Goal: Task Accomplishment & Management: Manage account settings

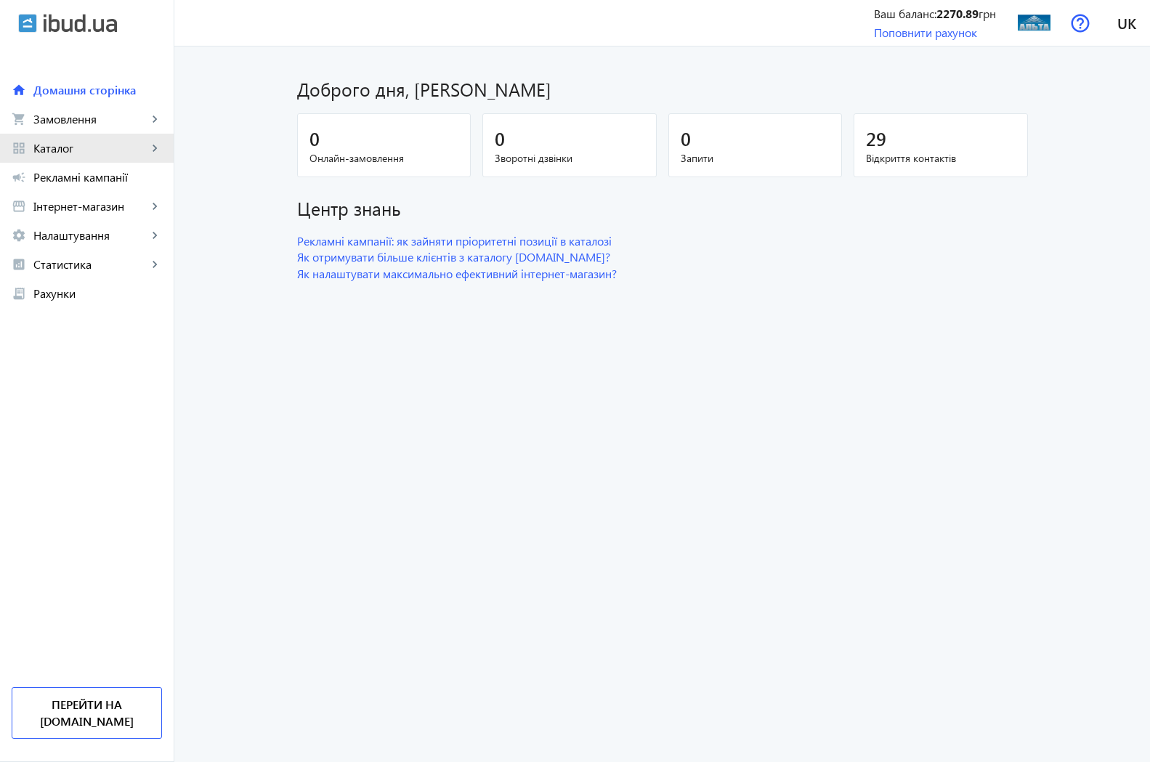
click at [56, 151] on span "Каталог" at bounding box center [90, 148] width 114 height 15
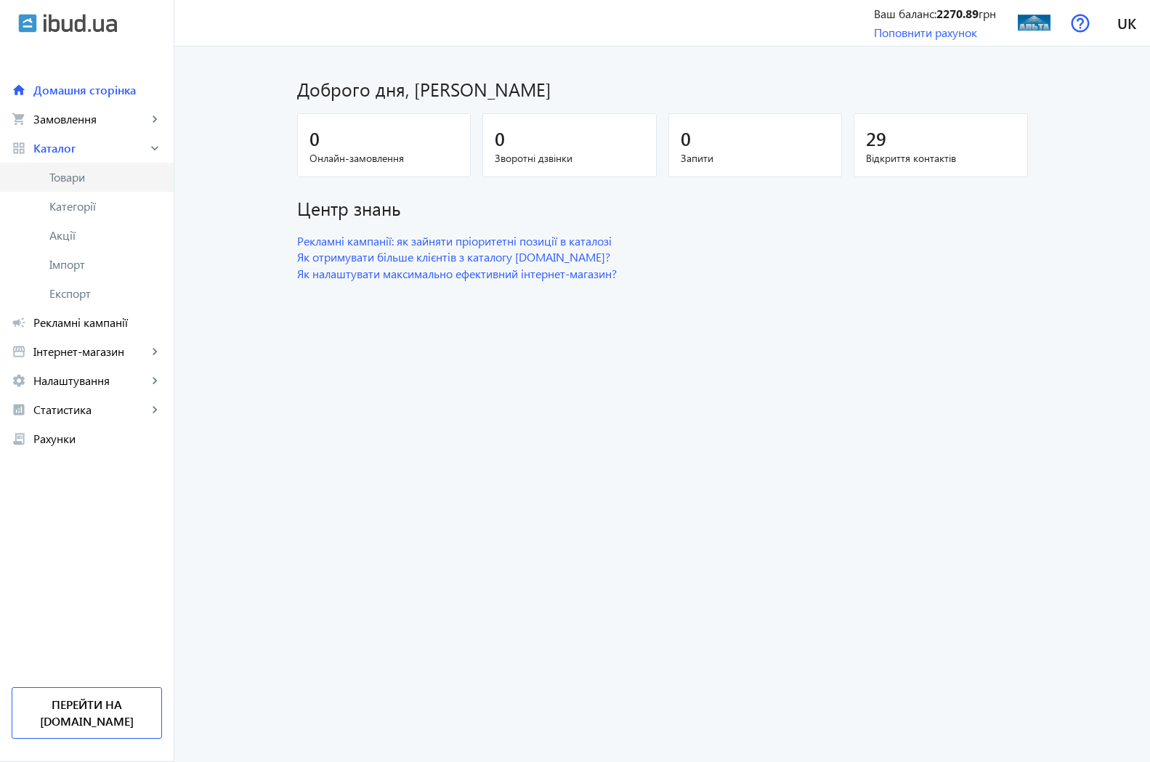
click at [65, 178] on span "Товари" at bounding box center [105, 177] width 113 height 15
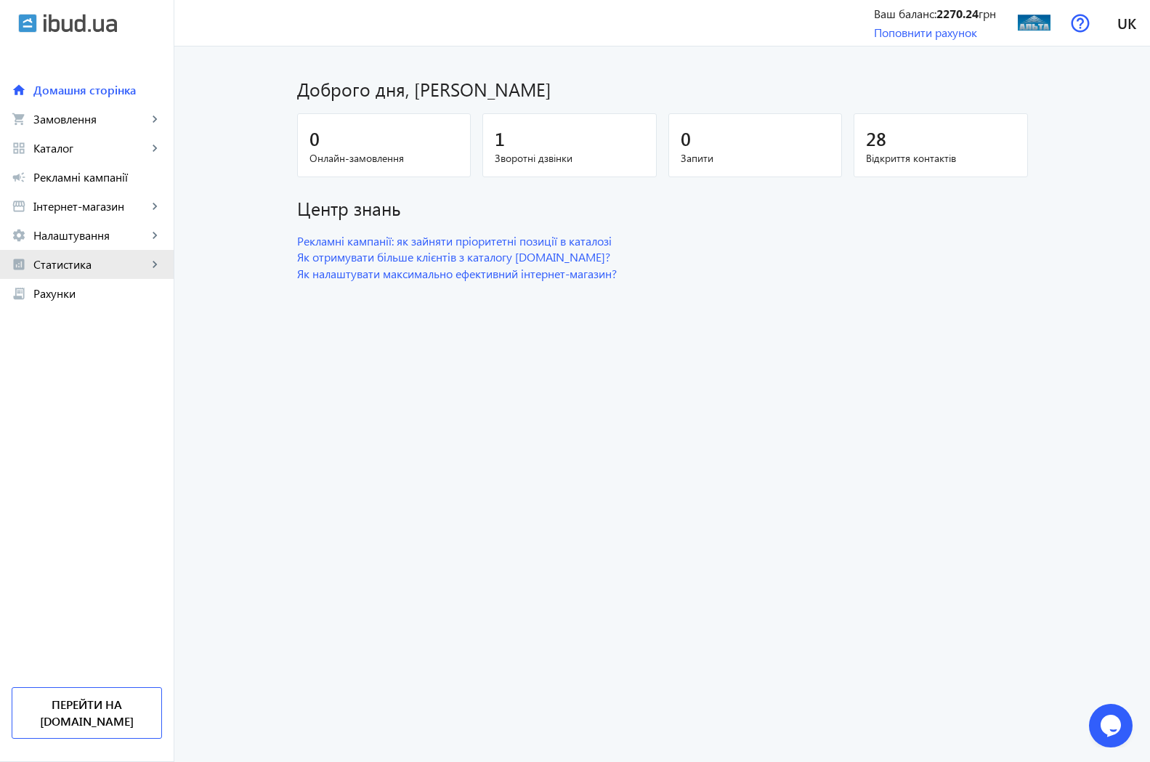
click at [41, 261] on span "Статистика" at bounding box center [90, 264] width 114 height 15
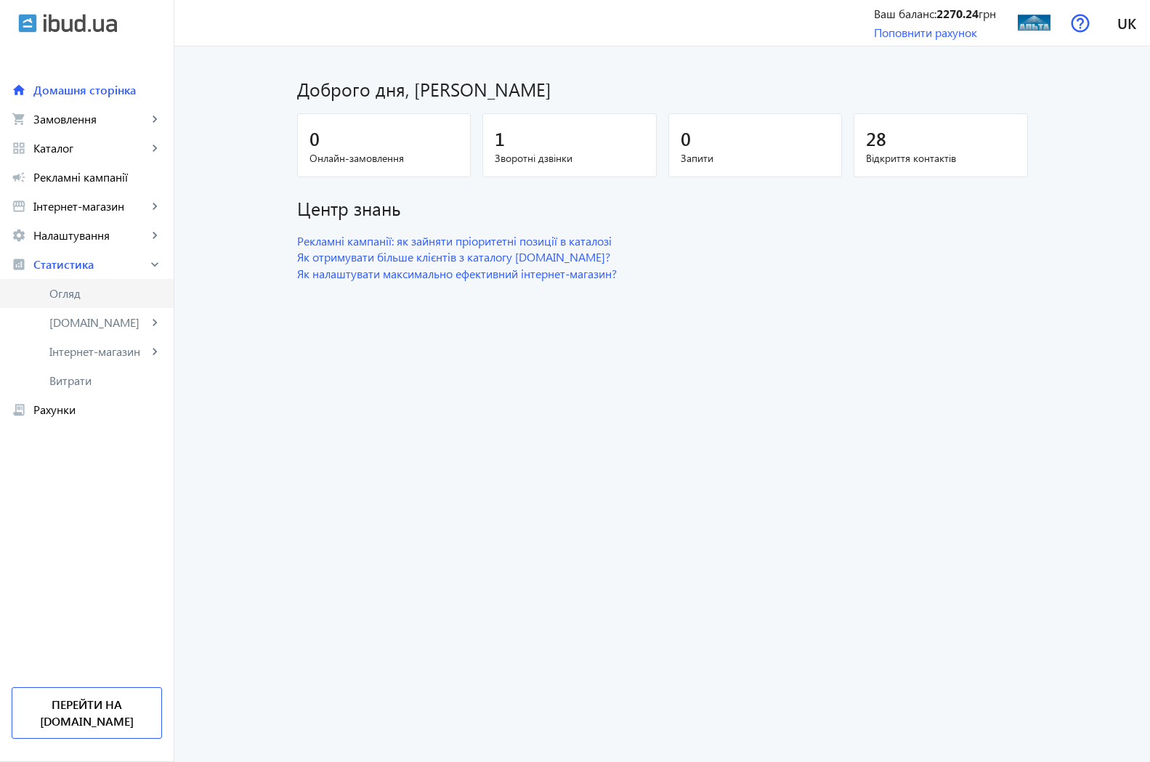
click at [52, 295] on span "Огляд" at bounding box center [105, 293] width 113 height 15
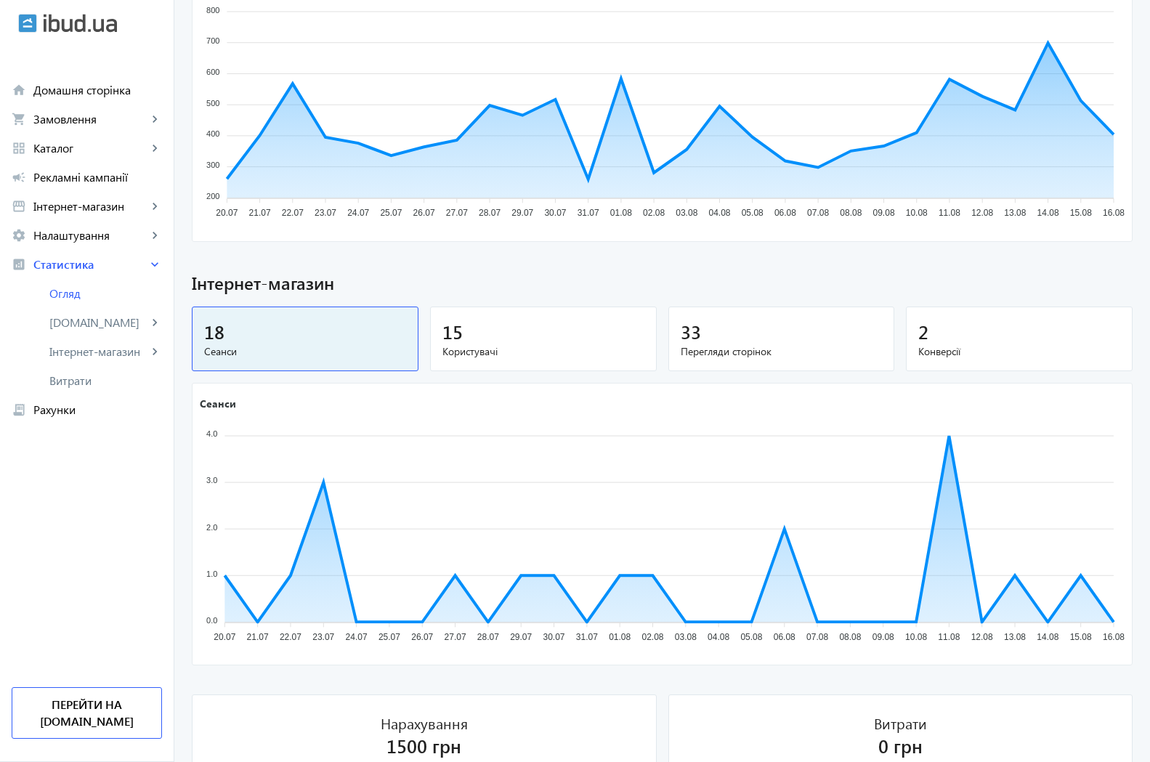
scroll to position [585, 0]
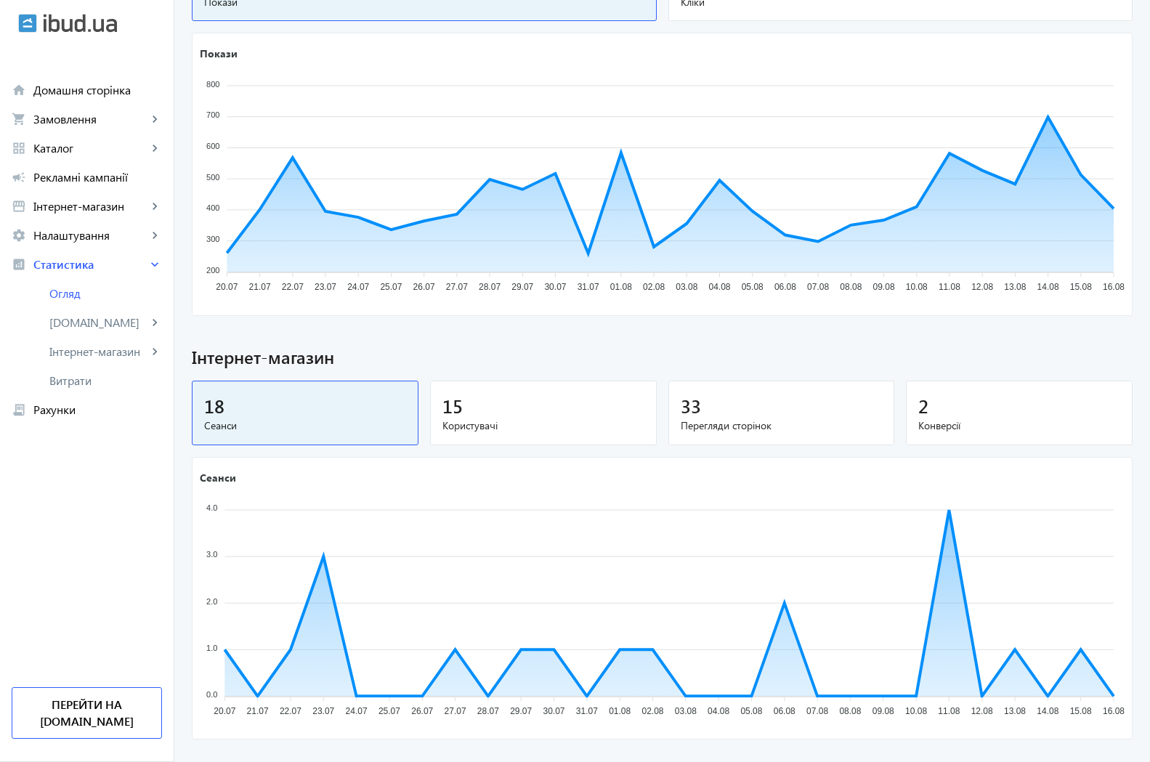
click at [681, 410] on span "33" at bounding box center [691, 406] width 20 height 24
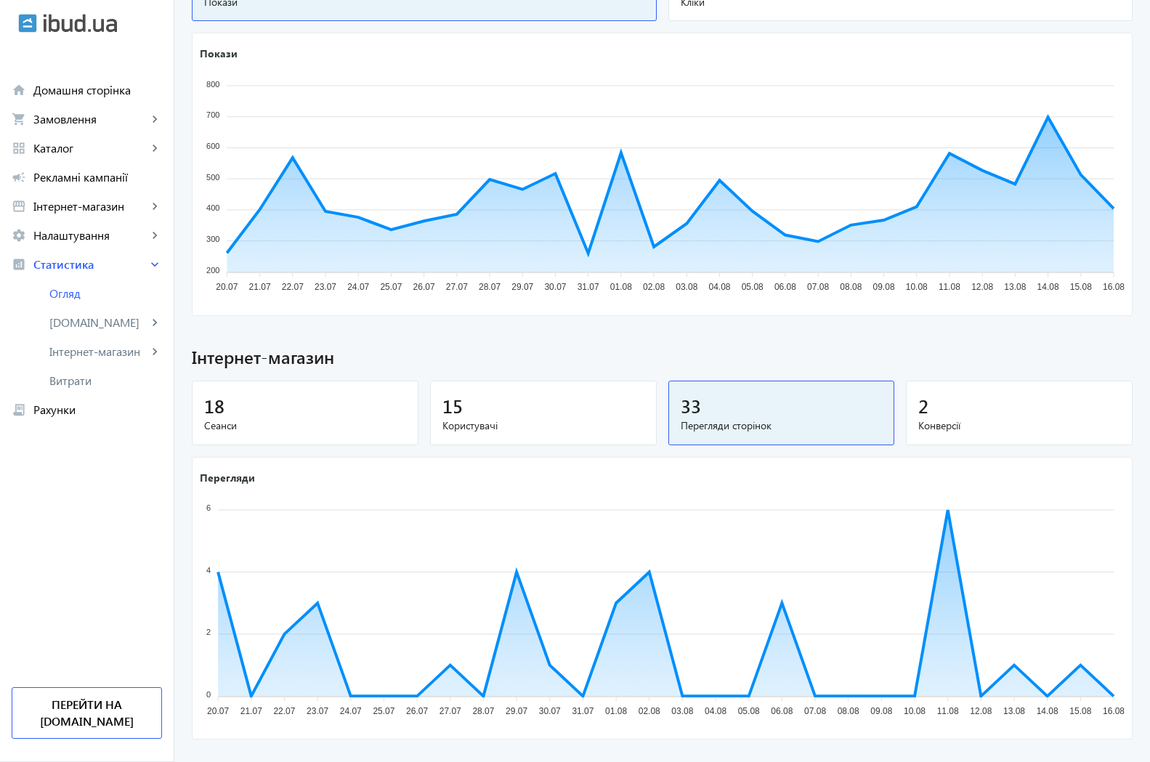
click at [918, 403] on span "2" at bounding box center [923, 406] width 10 height 24
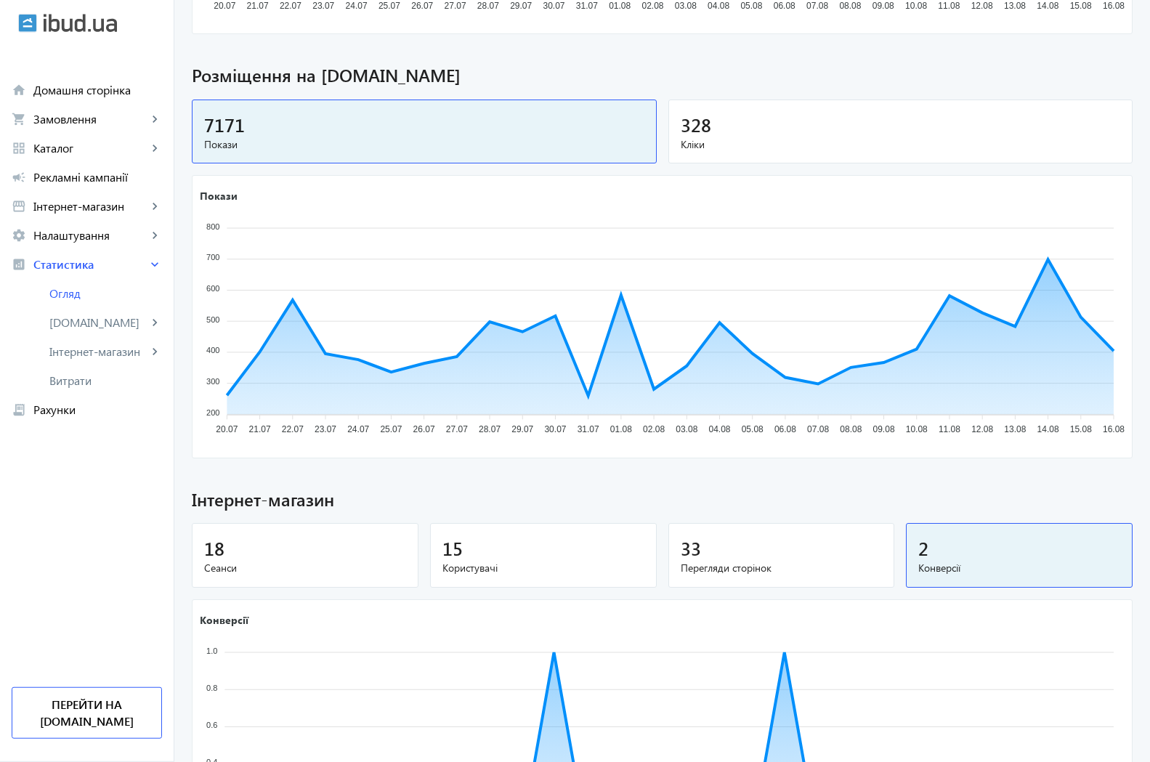
scroll to position [437, 0]
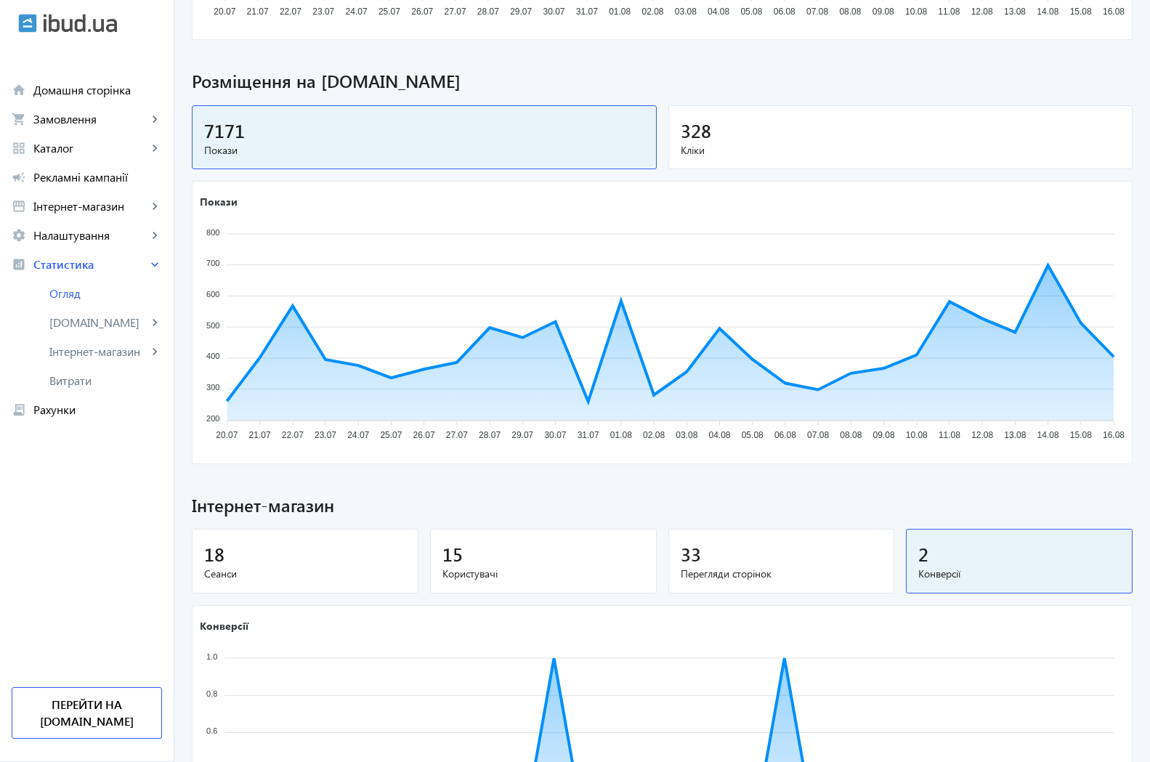
click at [700, 143] on span "Кліки" at bounding box center [901, 150] width 440 height 15
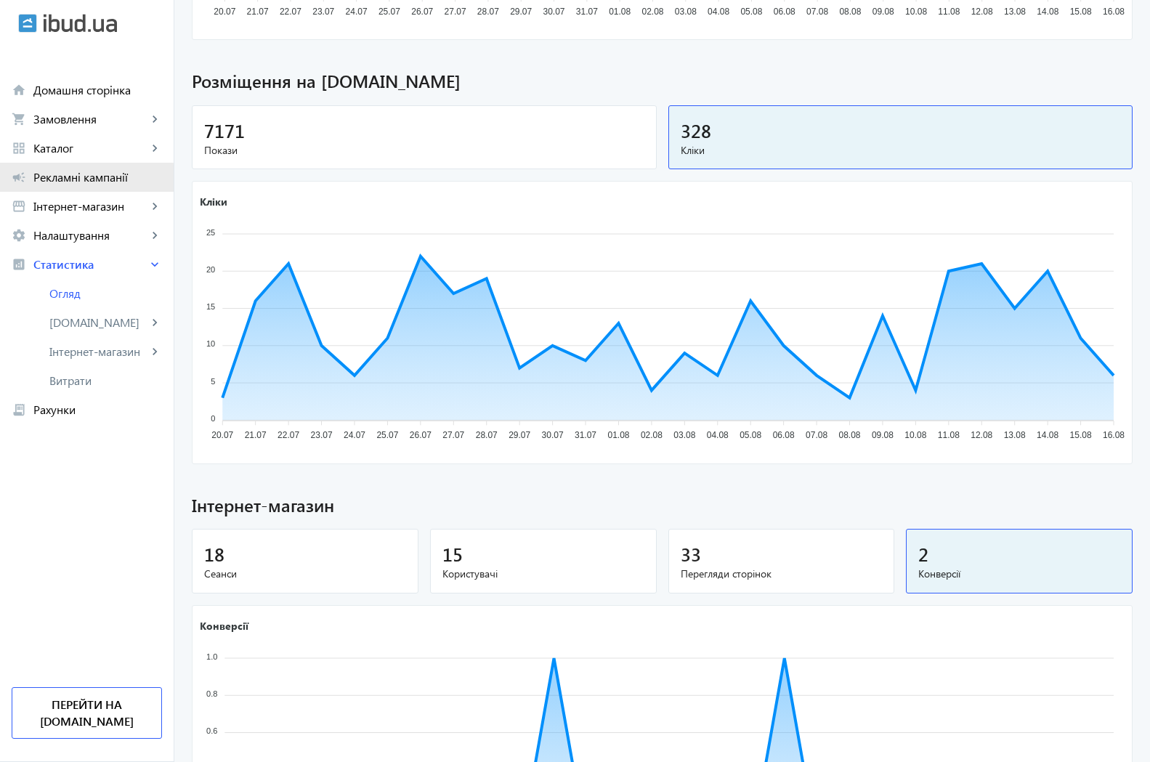
click at [58, 182] on span "Рекламні кампанії" at bounding box center [97, 177] width 129 height 15
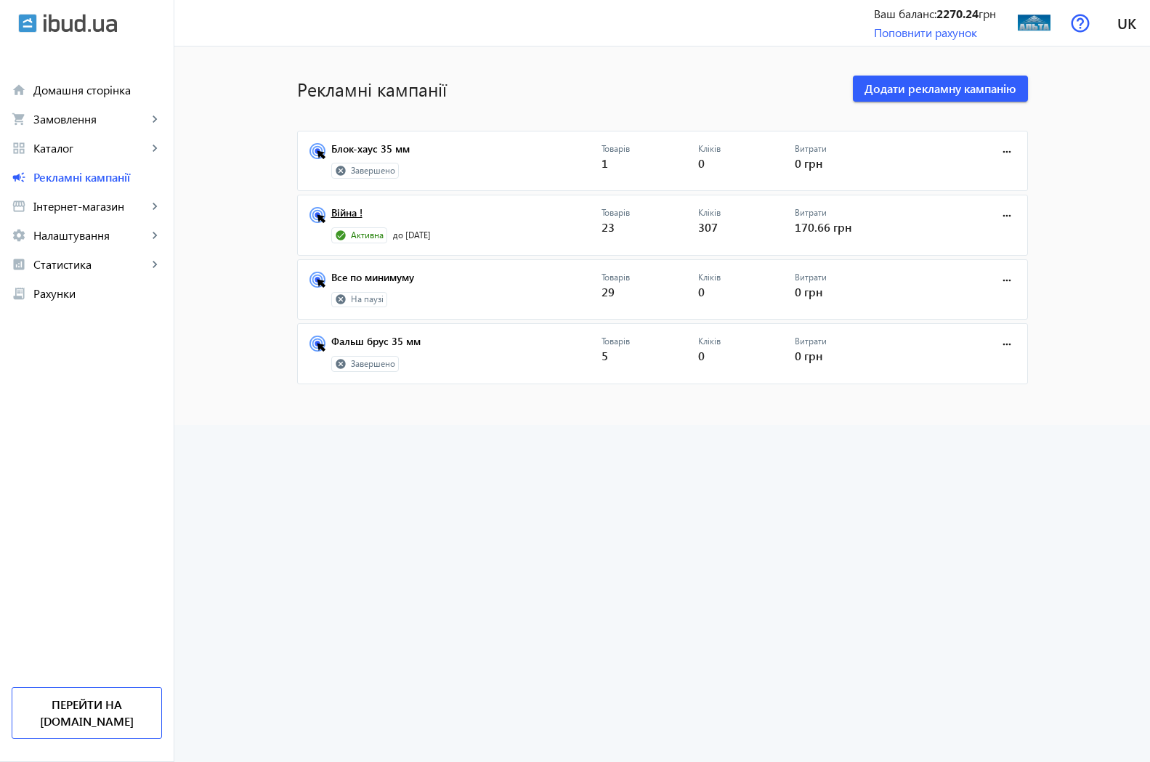
click at [335, 214] on link "Війна !" at bounding box center [466, 217] width 270 height 20
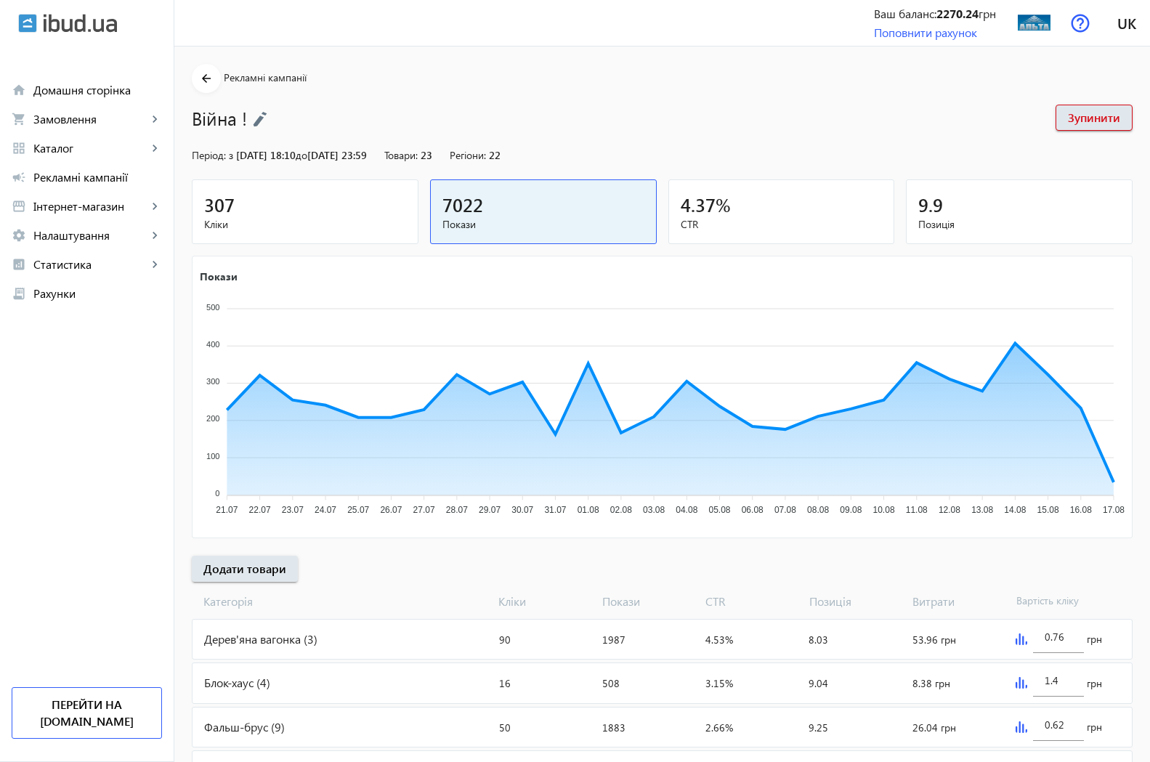
click at [256, 206] on div "307" at bounding box center [305, 204] width 202 height 25
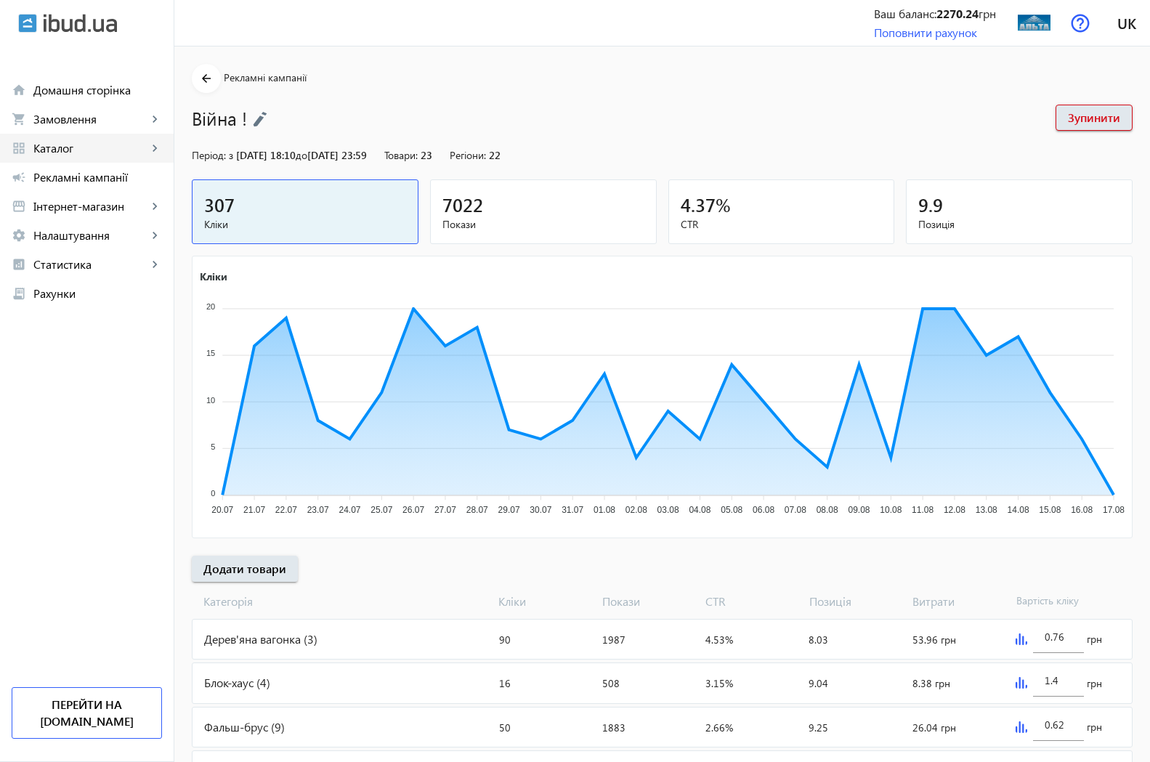
click at [62, 147] on span "Каталог" at bounding box center [90, 148] width 114 height 15
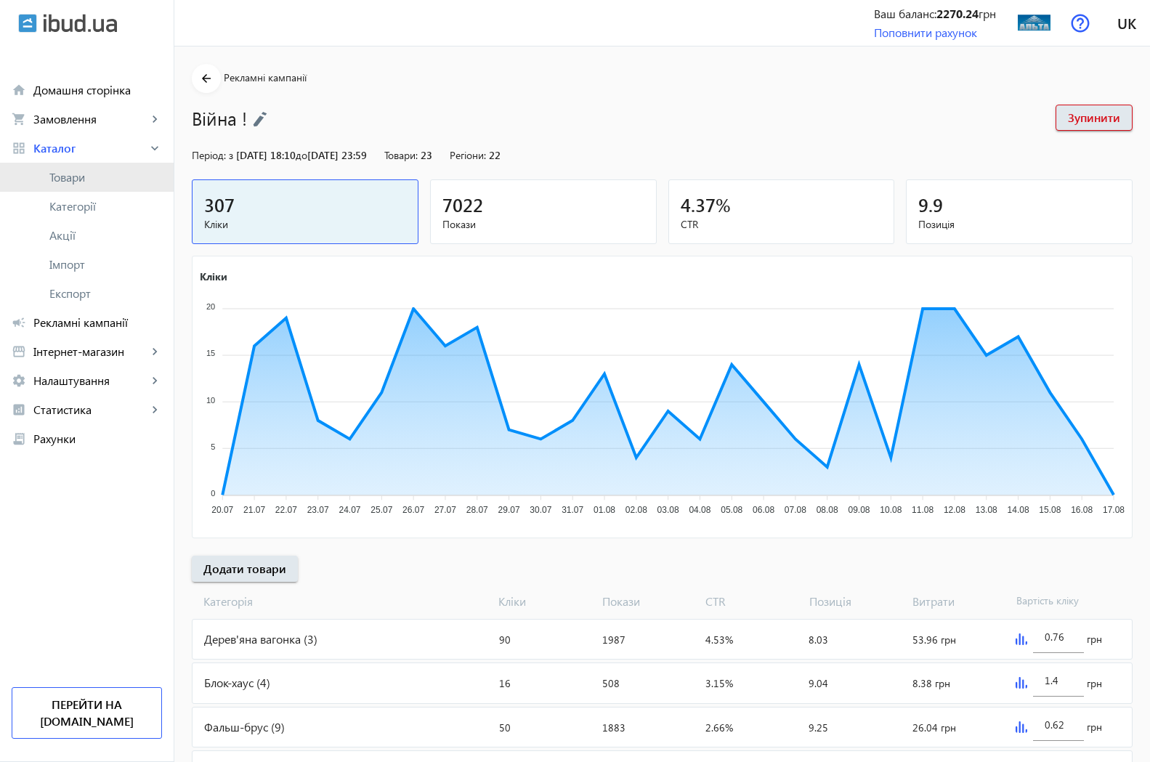
click at [74, 179] on span "Товари" at bounding box center [105, 177] width 113 height 15
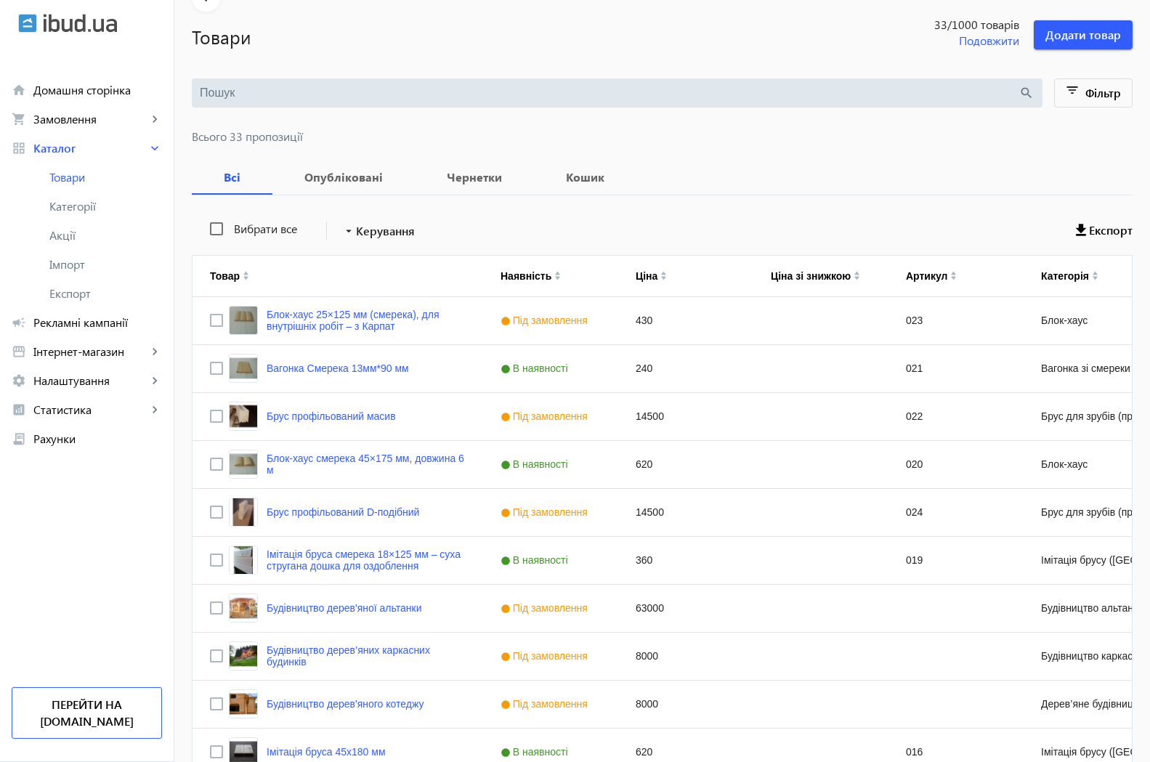
scroll to position [43, 0]
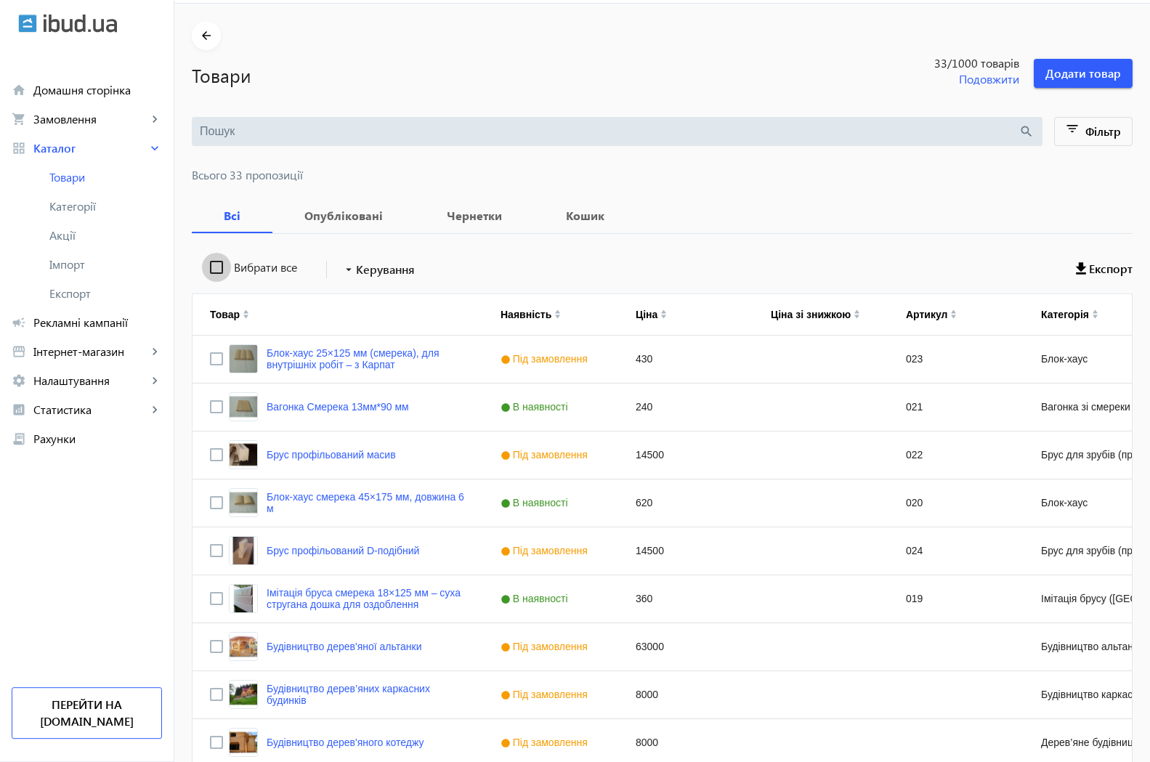
click at [204, 265] on input "Вибрати все" at bounding box center [216, 267] width 29 height 29
checkbox input "true"
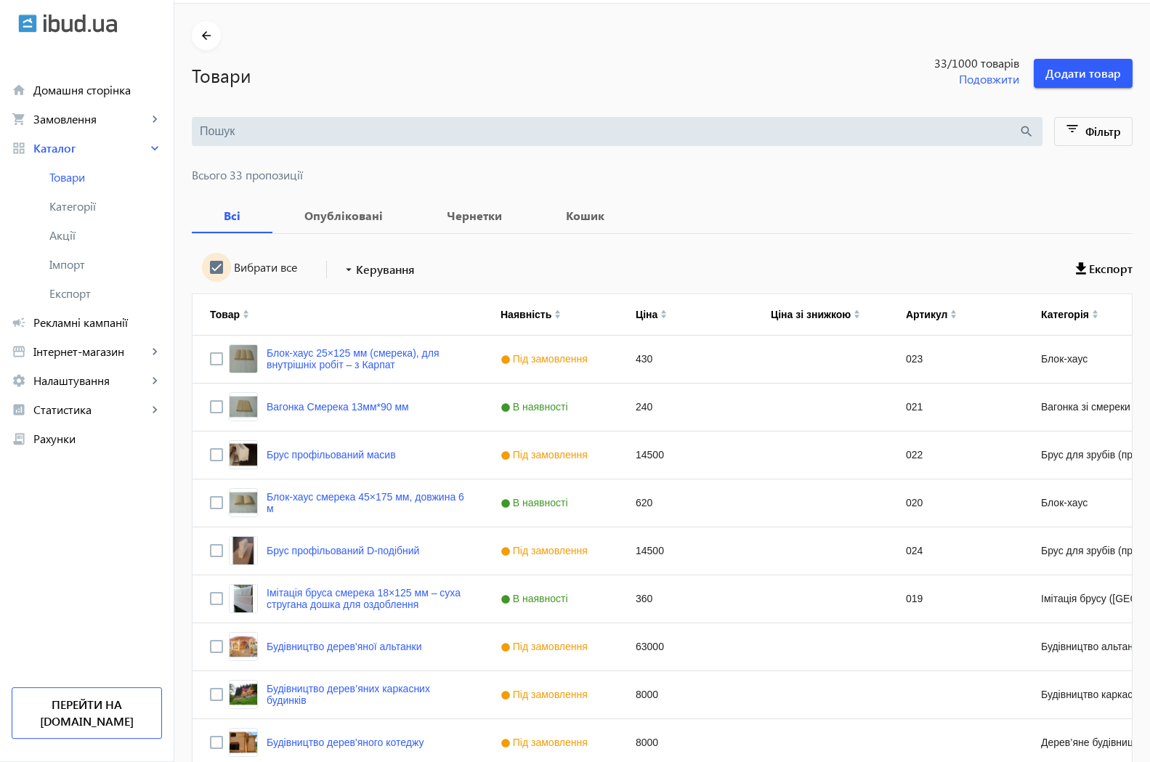
checkbox input "true"
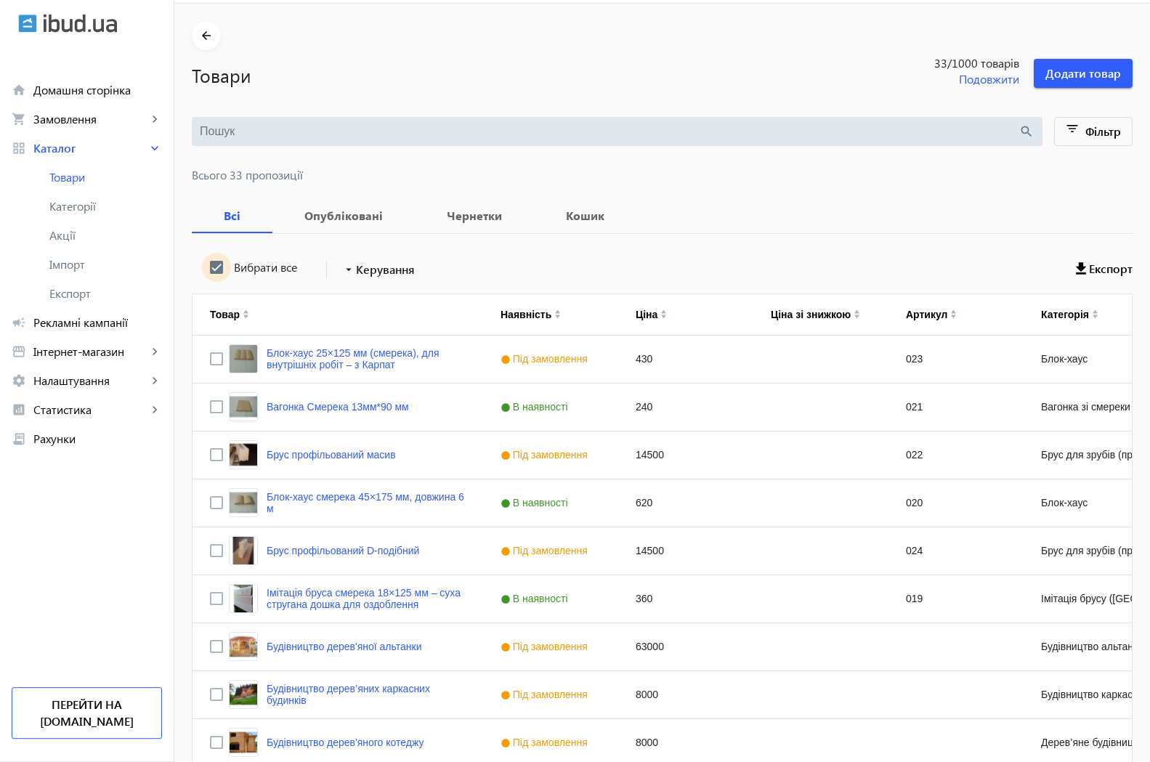
checkbox input "true"
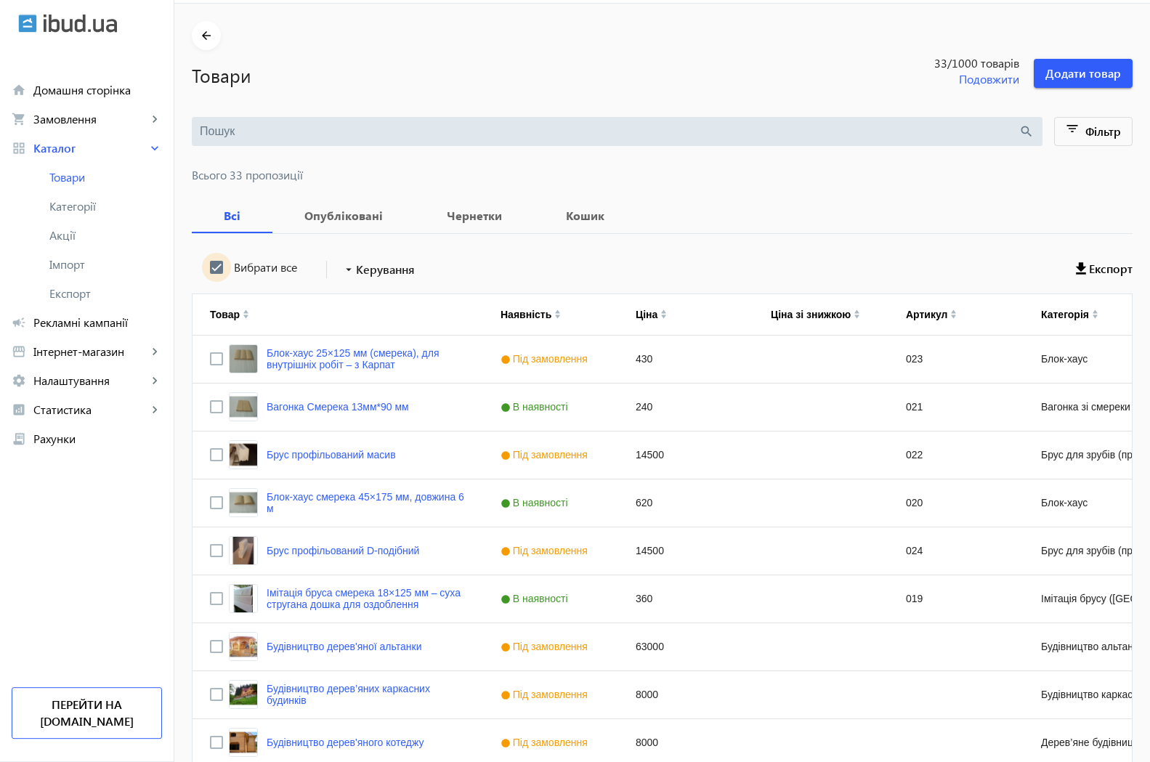
checkbox input "true"
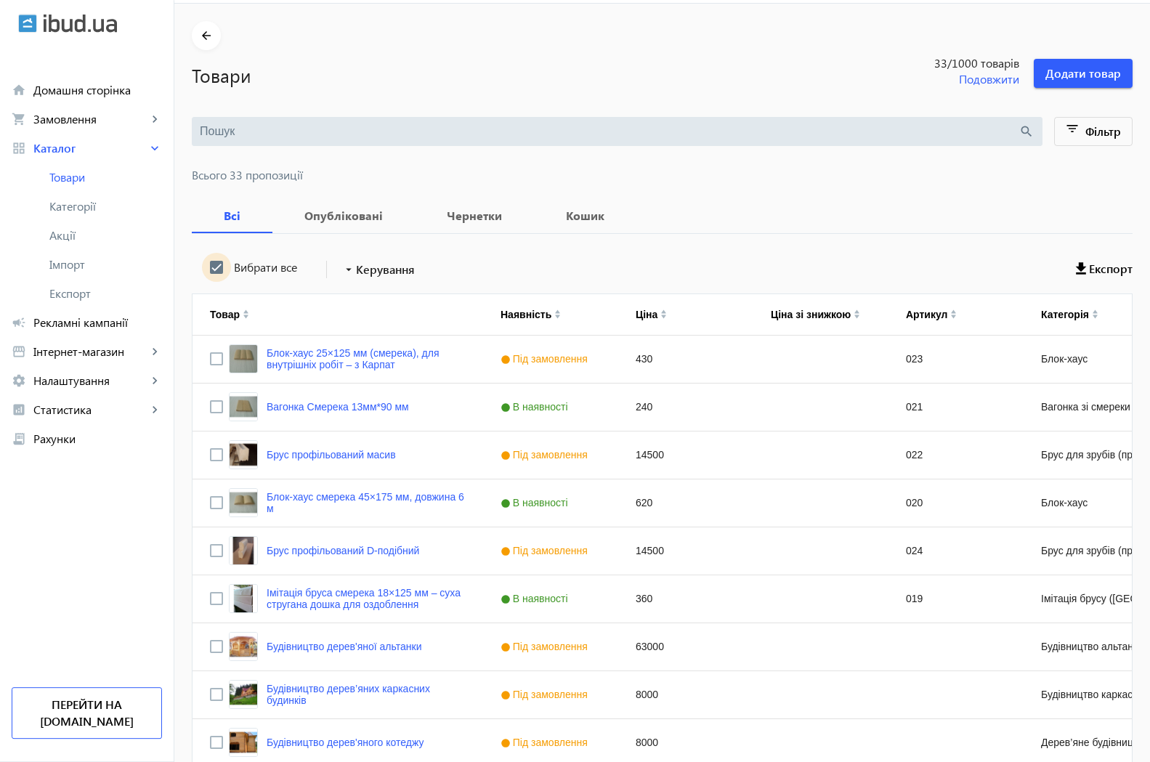
checkbox input "true"
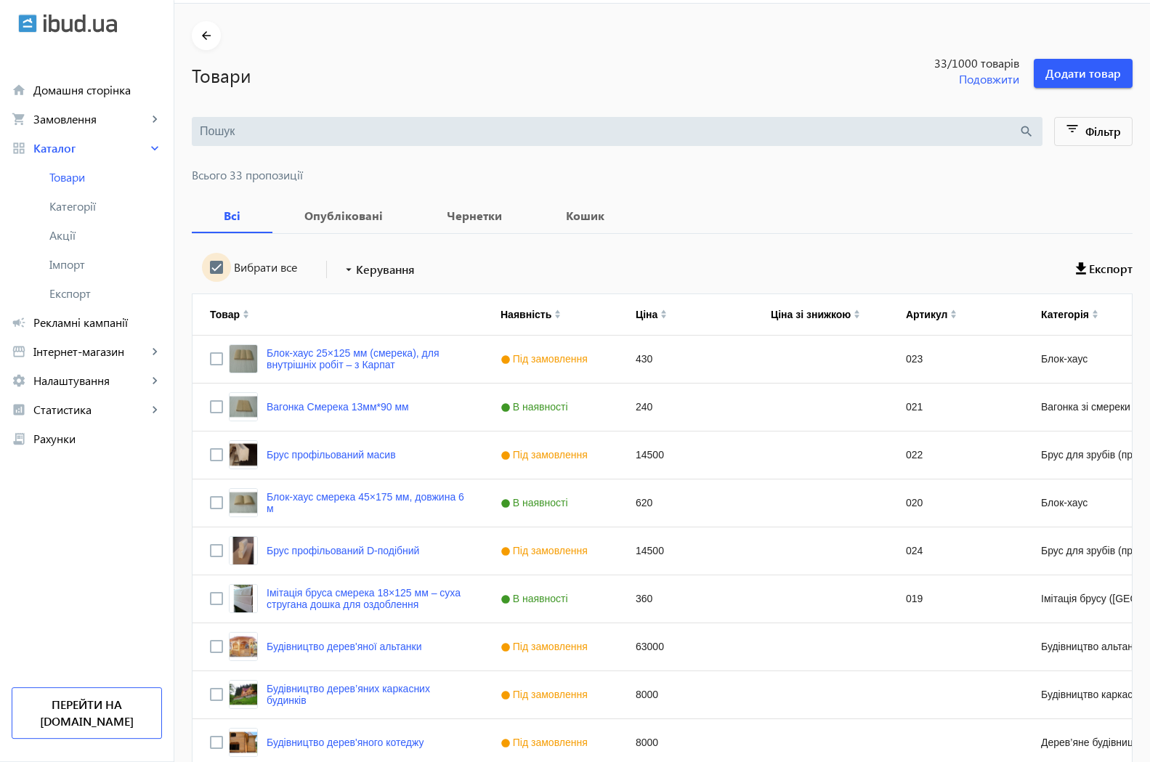
checkbox input "true"
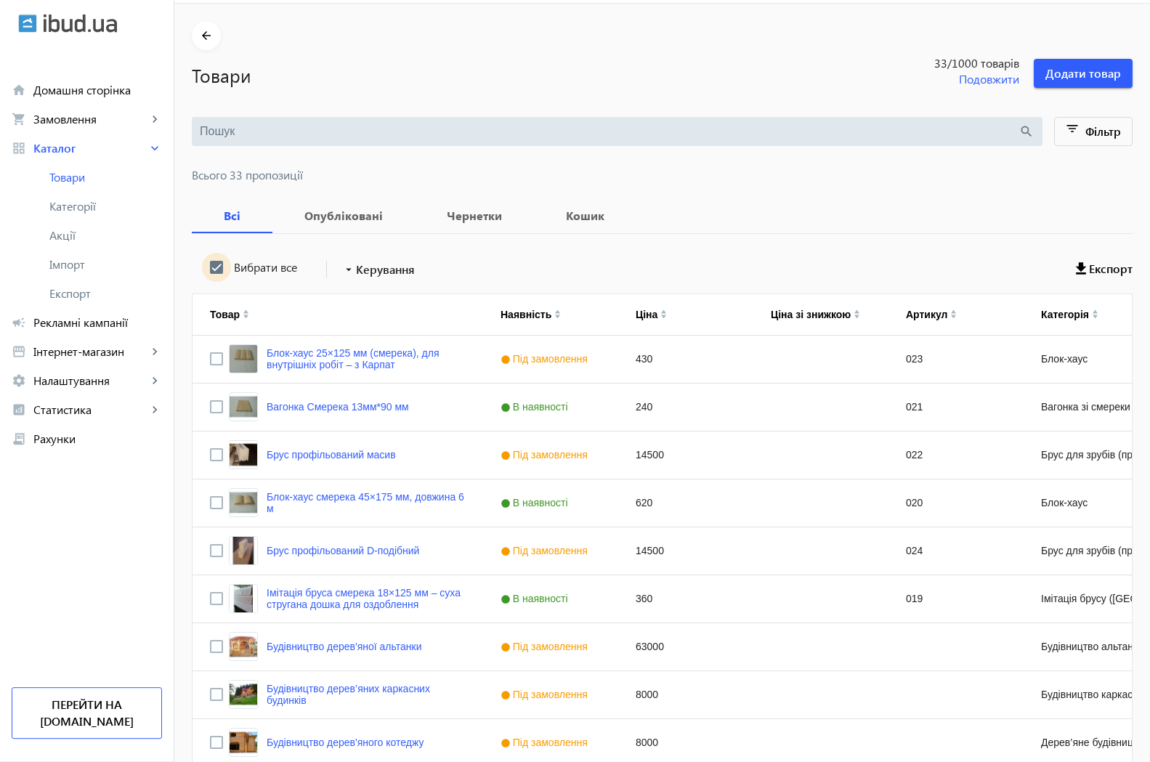
checkbox input "true"
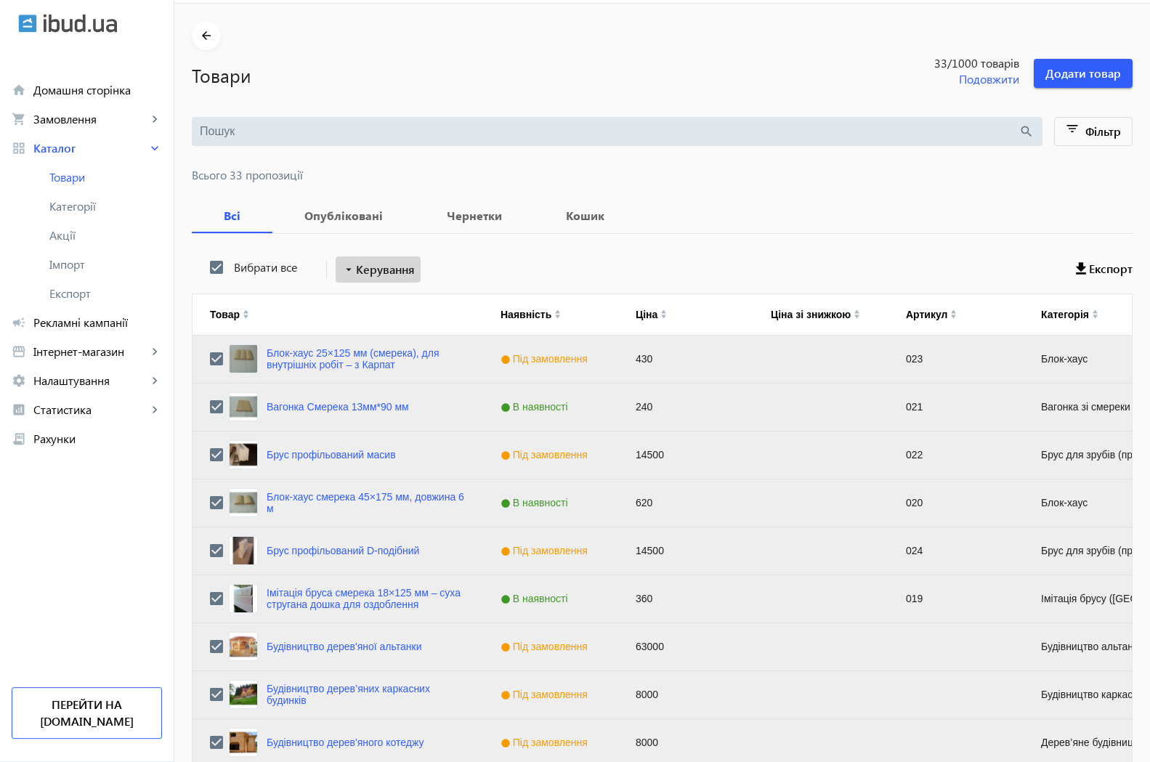
click at [391, 271] on span "Керування" at bounding box center [385, 269] width 59 height 17
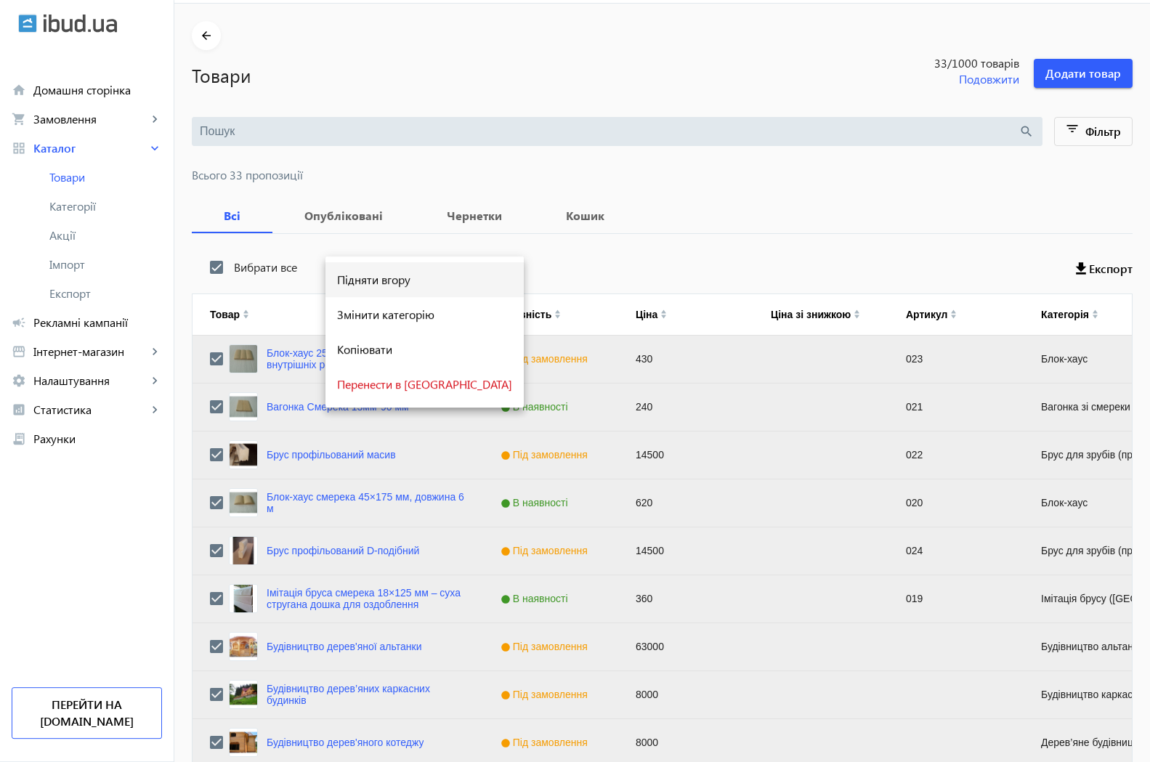
click at [376, 282] on span "Підняти вгору" at bounding box center [424, 280] width 175 height 12
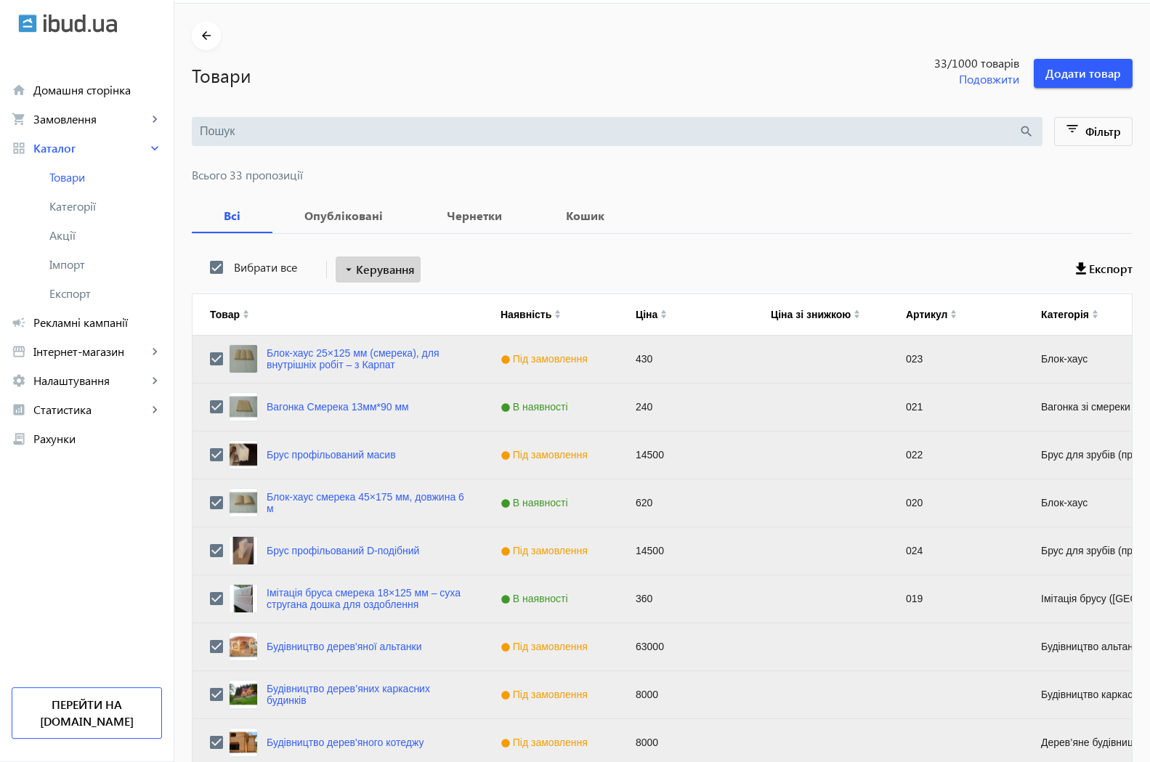
click at [378, 268] on span "Керування" at bounding box center [385, 269] width 59 height 17
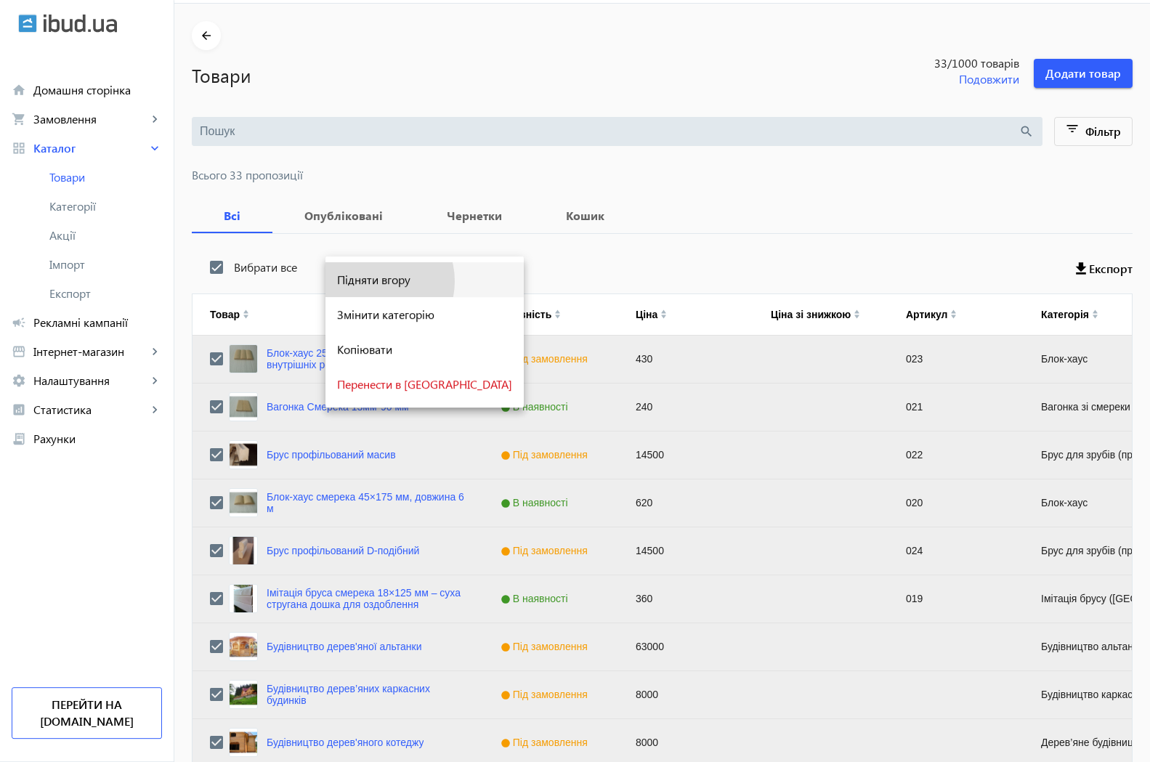
click at [370, 281] on span "Підняти вгору" at bounding box center [424, 280] width 175 height 12
